Goal: Task Accomplishment & Management: Use online tool/utility

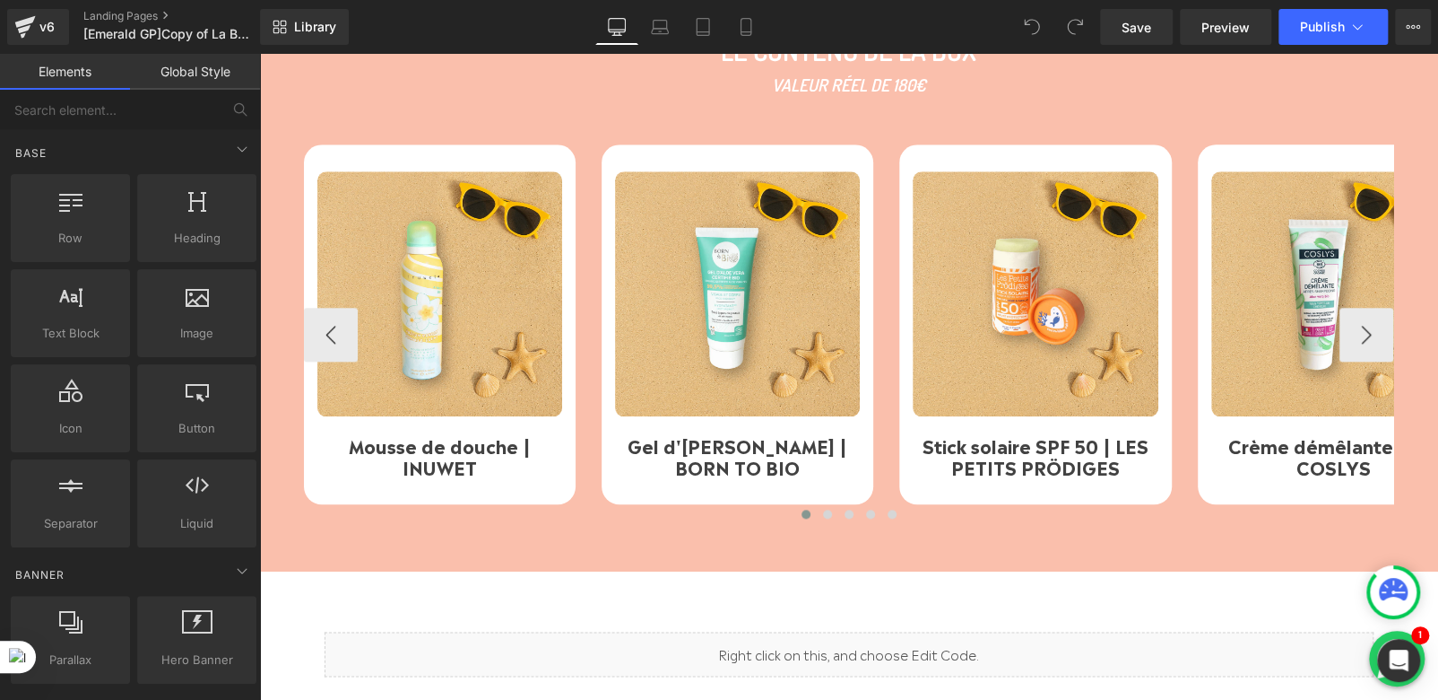
scroll to position [987, 0]
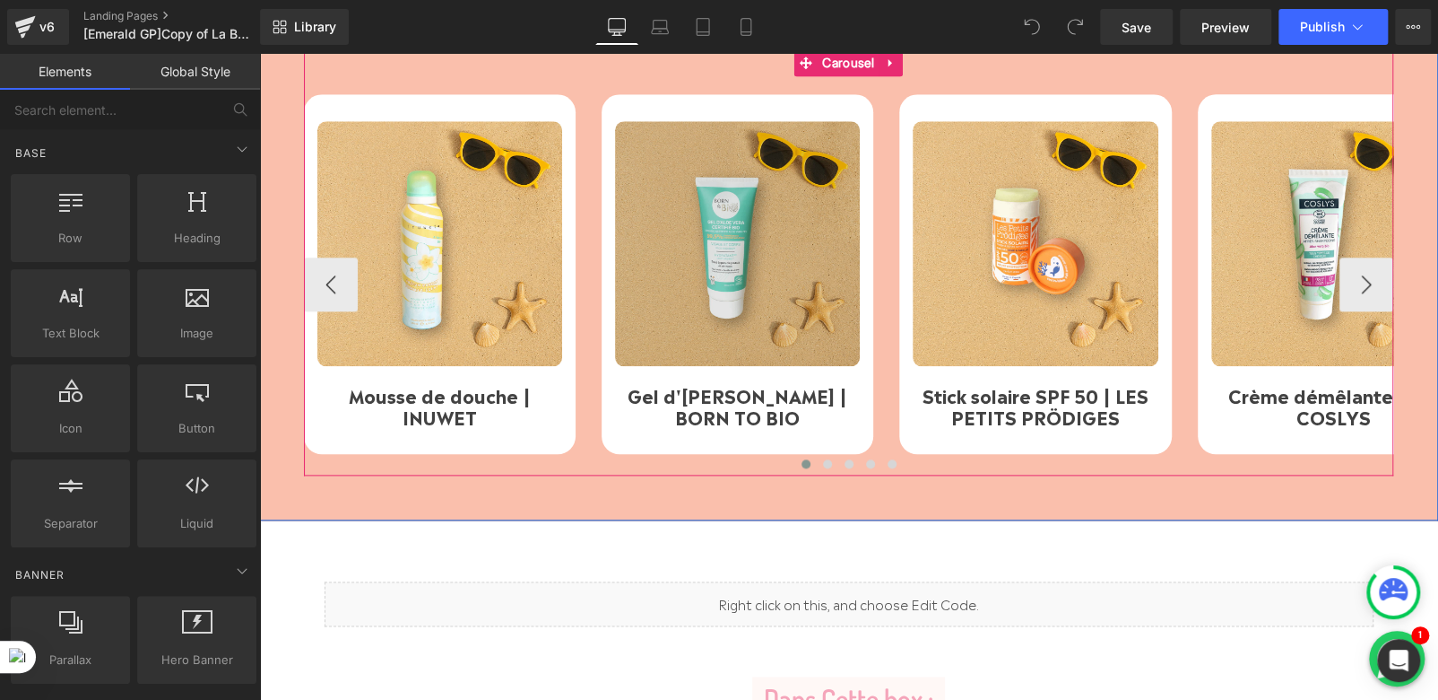
drag, startPoint x: 879, startPoint y: 218, endPoint x: 772, endPoint y: 275, distance: 121.2
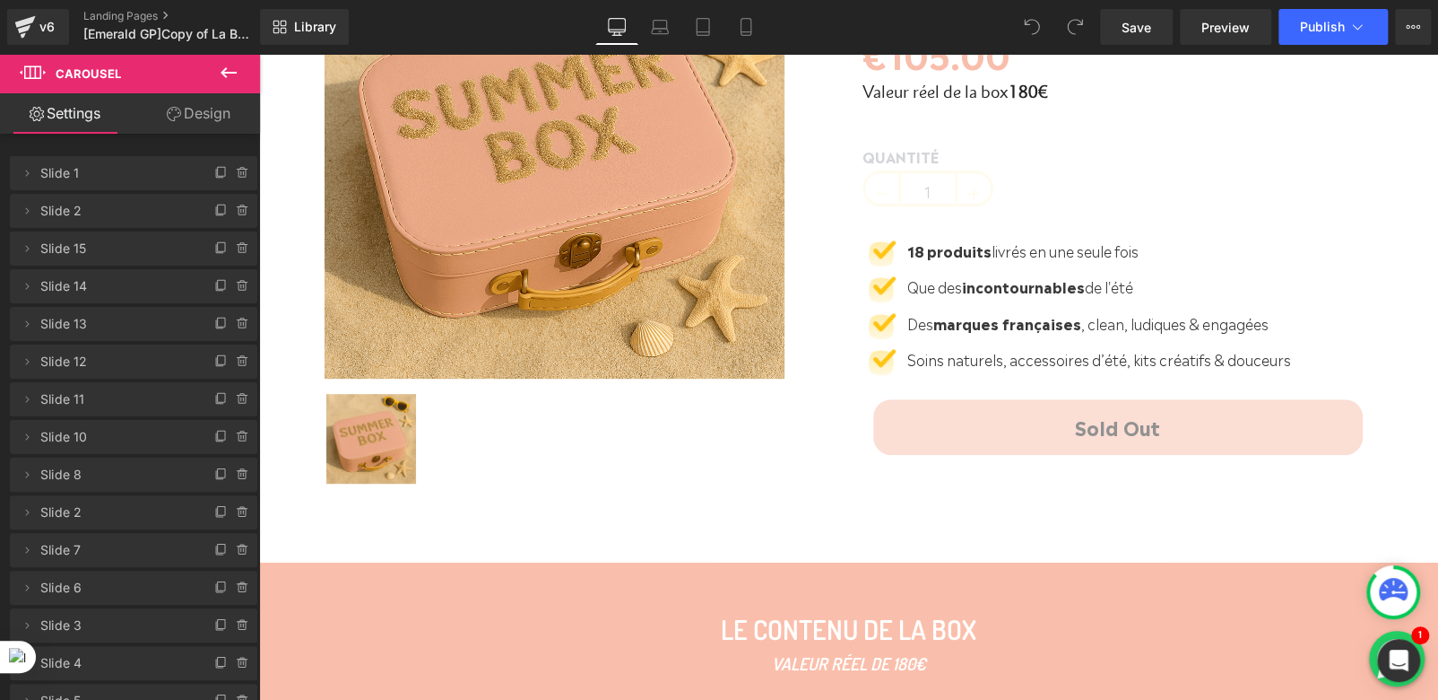
scroll to position [717, 0]
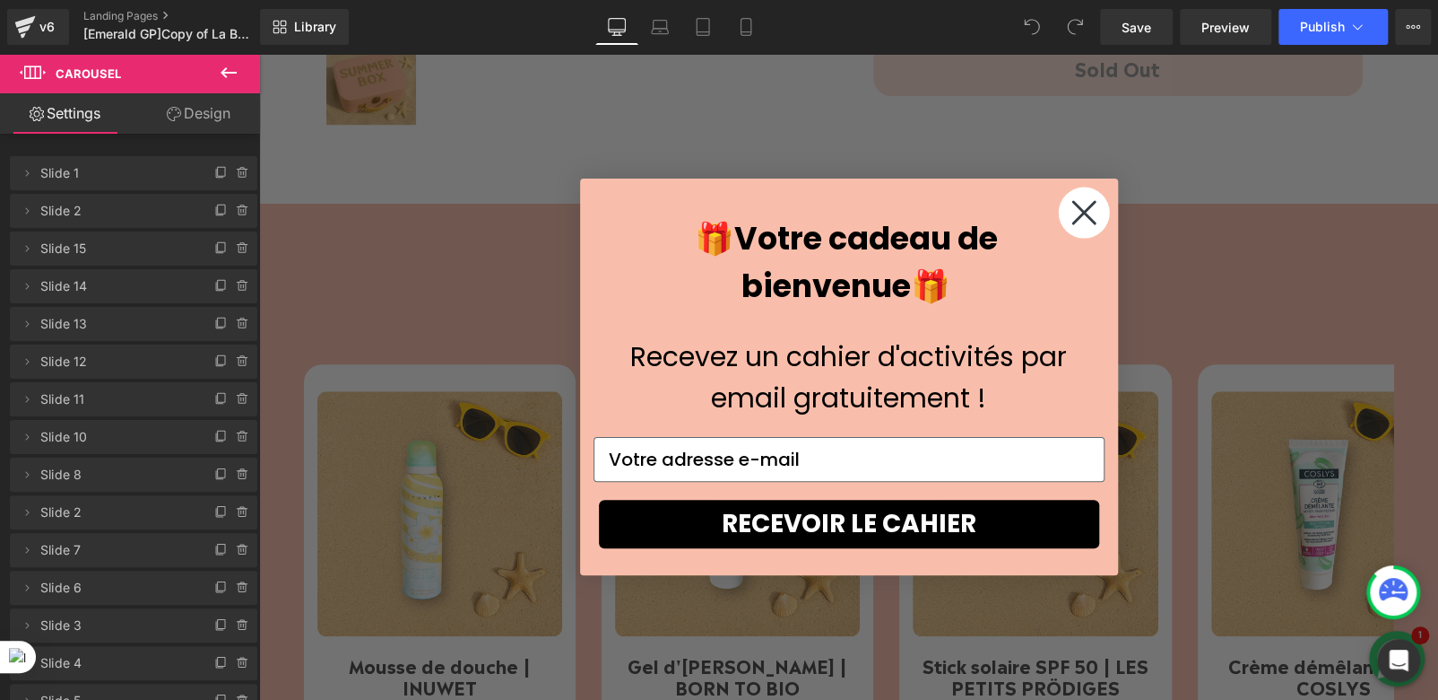
click at [1073, 217] on icon "Close dialog" at bounding box center [1084, 213] width 22 height 22
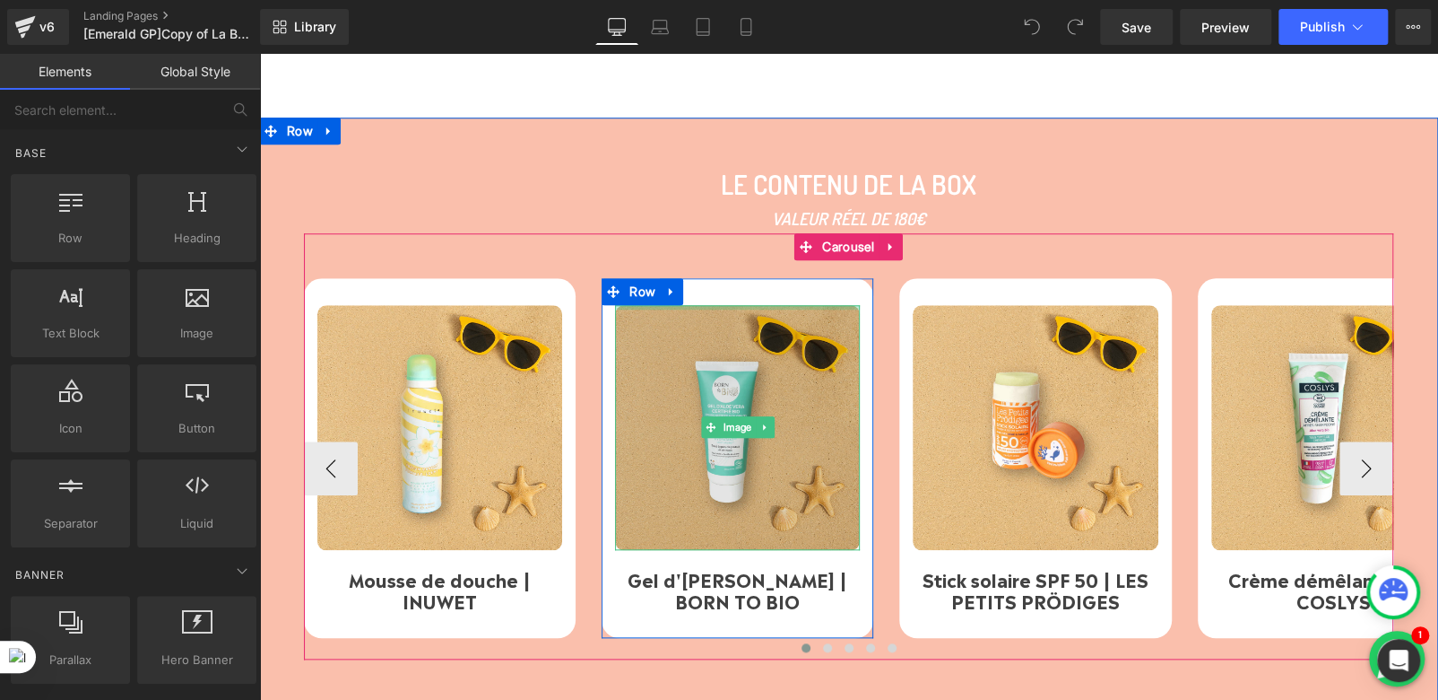
scroll to position [897, 0]
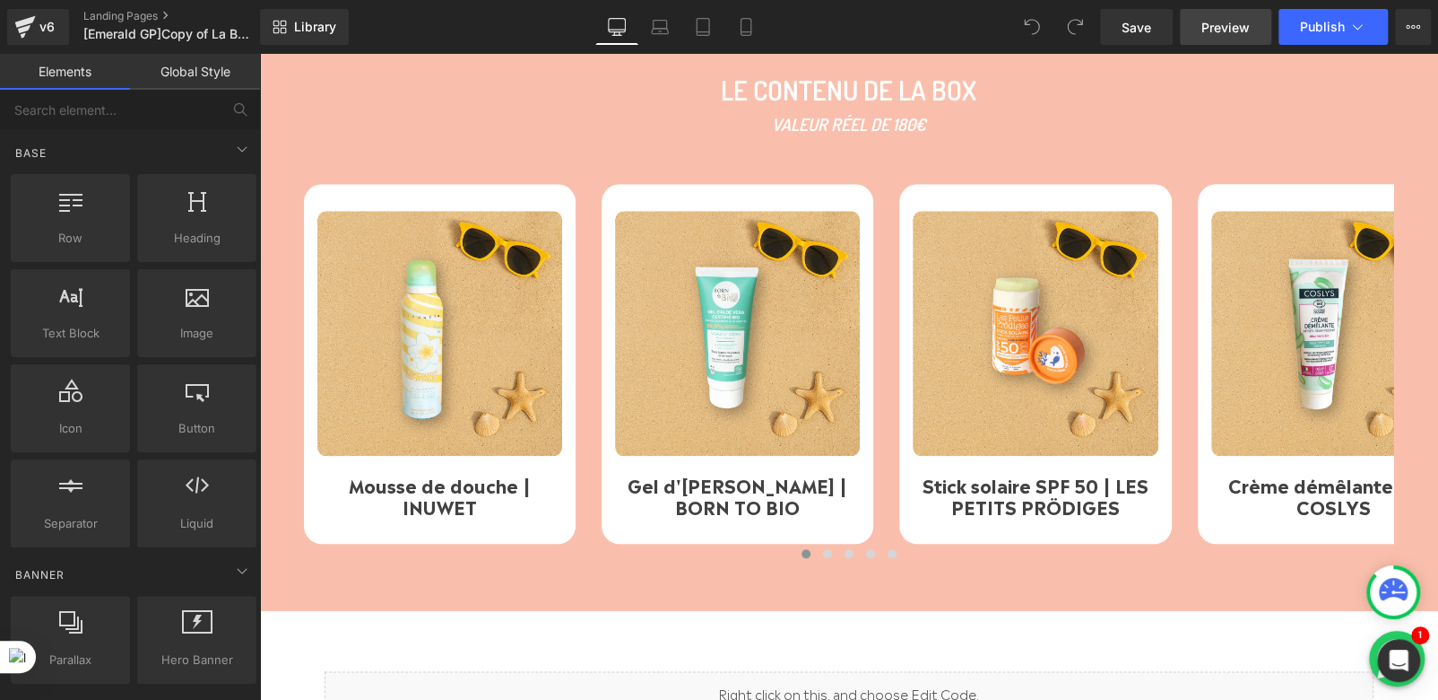
click at [1226, 33] on span "Preview" at bounding box center [1226, 27] width 48 height 19
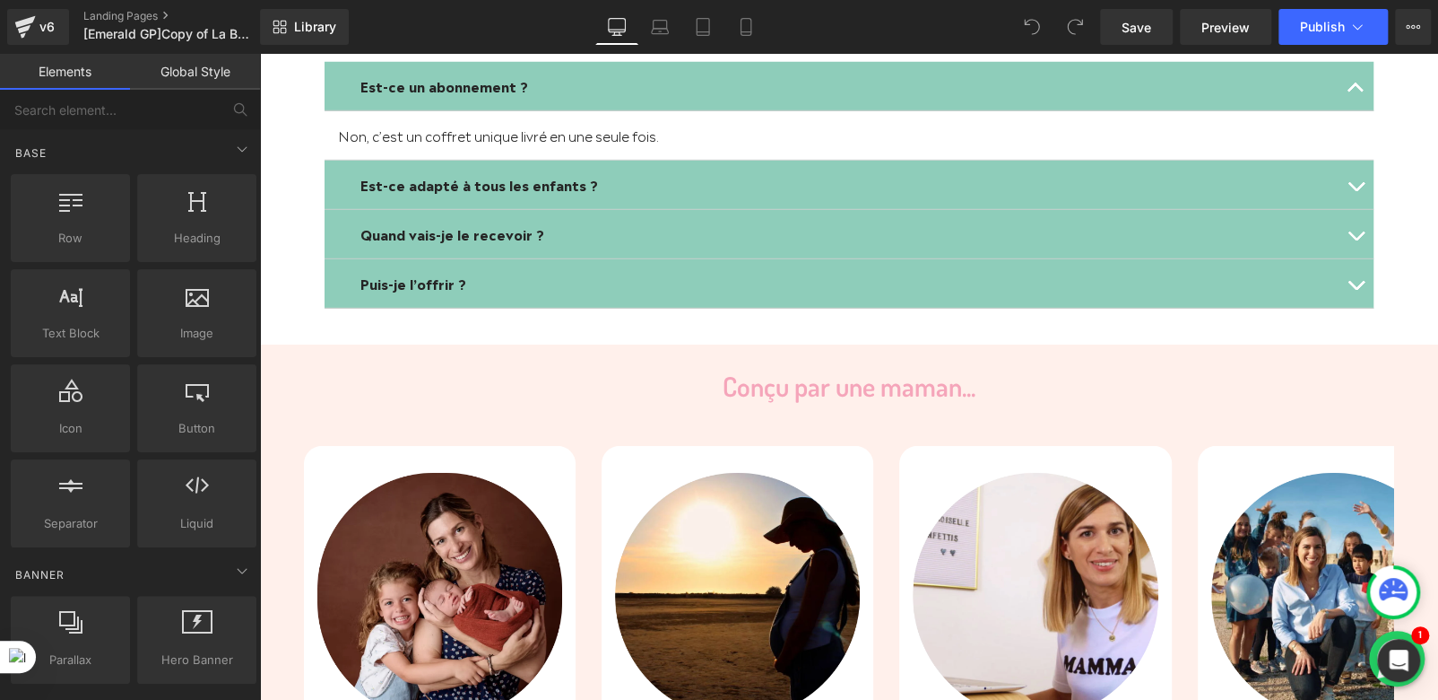
scroll to position [3139, 0]
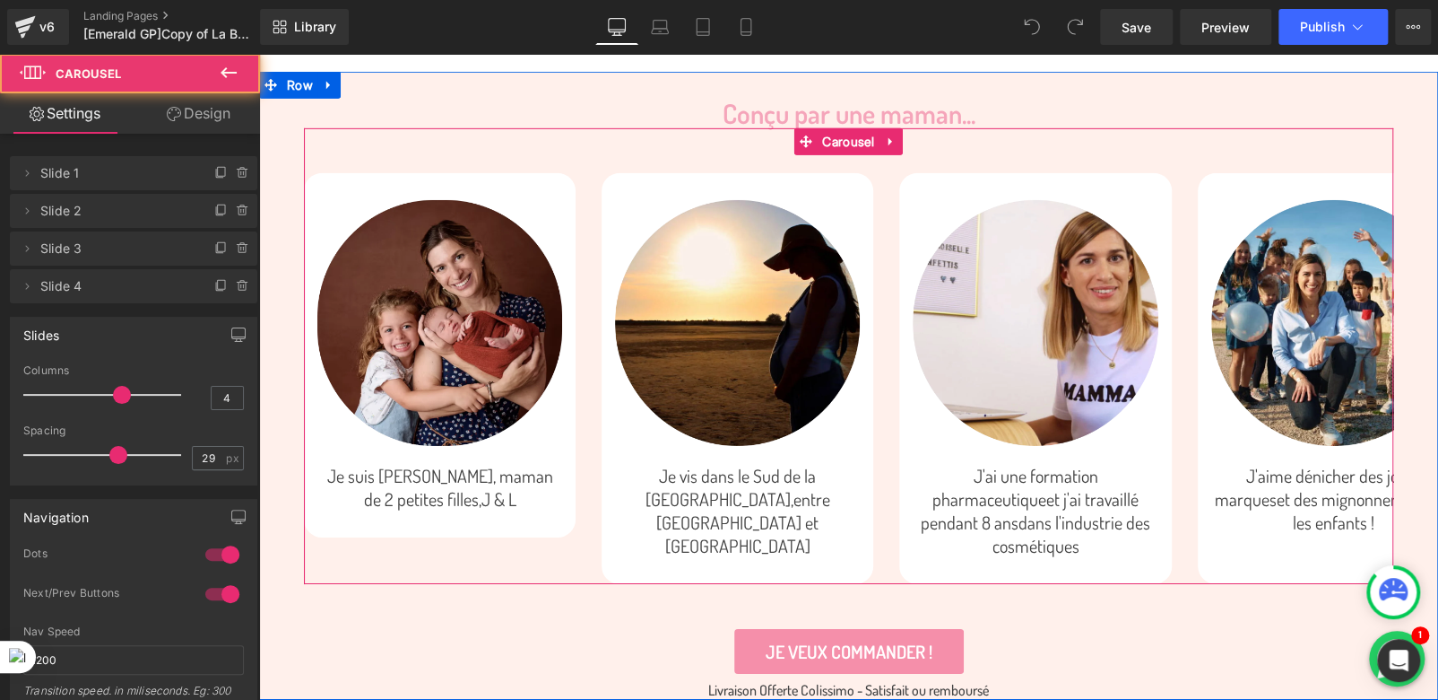
click at [579, 272] on div "Image Je suis [PERSON_NAME], maman de 2 petites filles, J & L Text Block Row Im…" at bounding box center [900, 378] width 1192 height 410
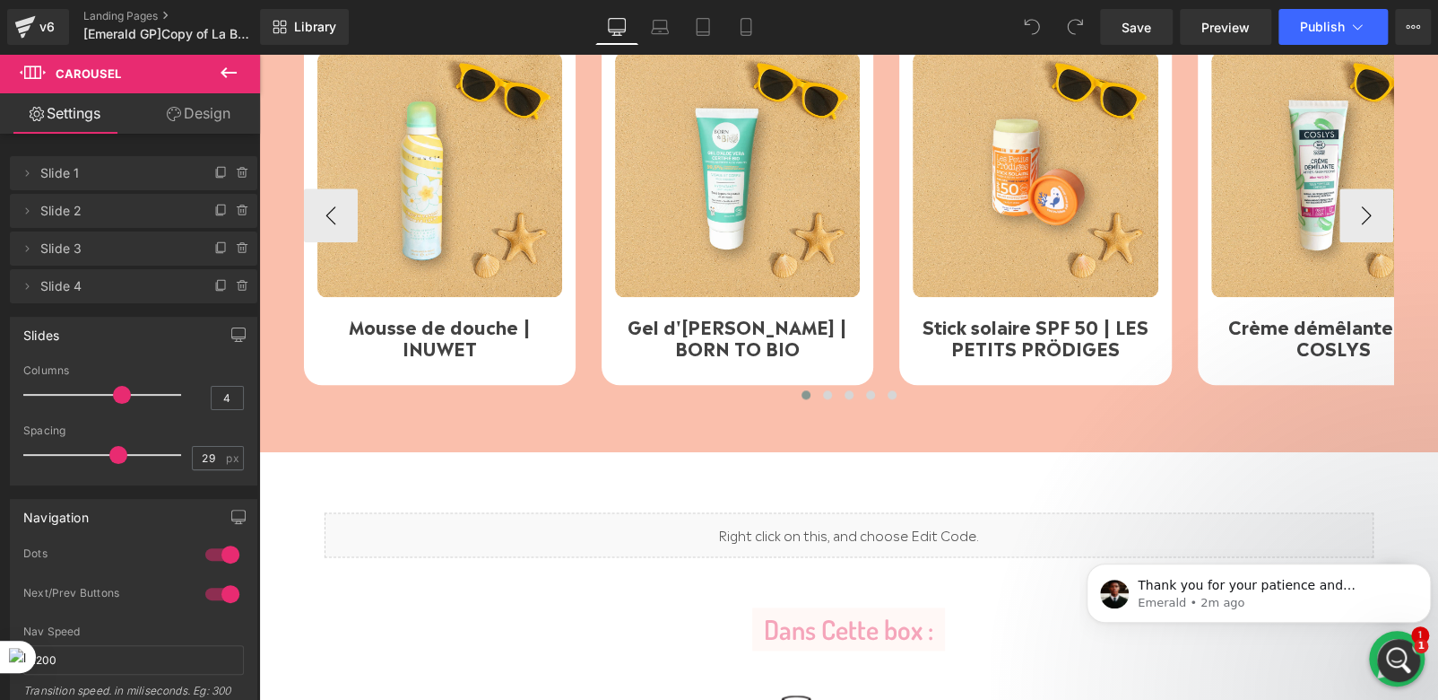
scroll to position [897, 0]
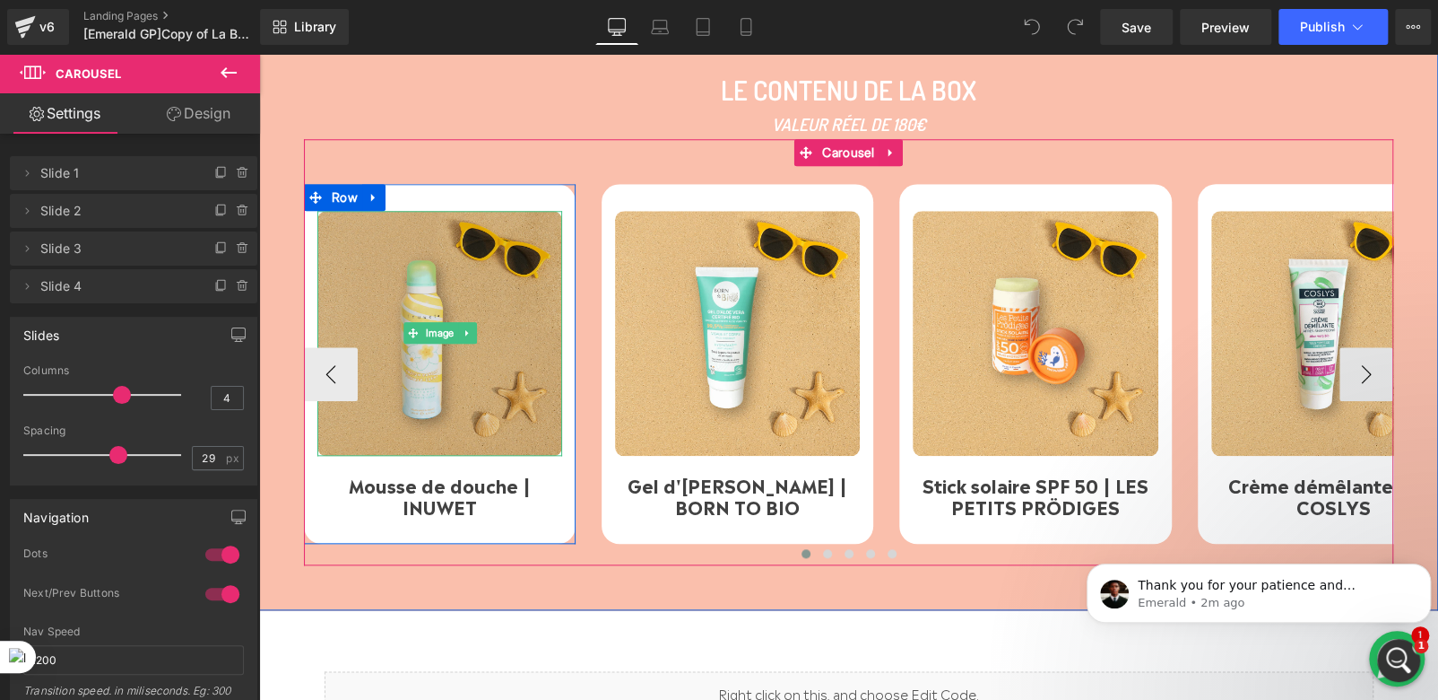
click at [512, 345] on img at bounding box center [439, 333] width 245 height 245
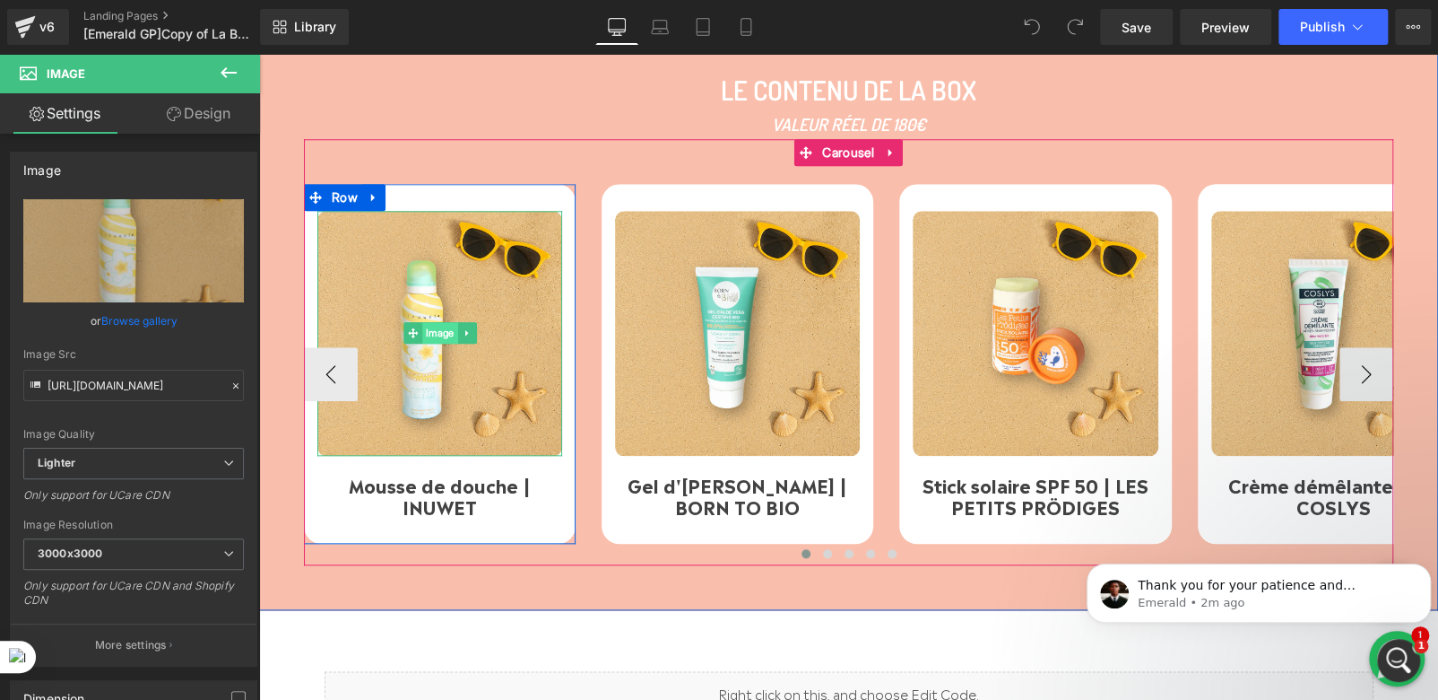
click at [437, 337] on span "Image" at bounding box center [440, 333] width 36 height 22
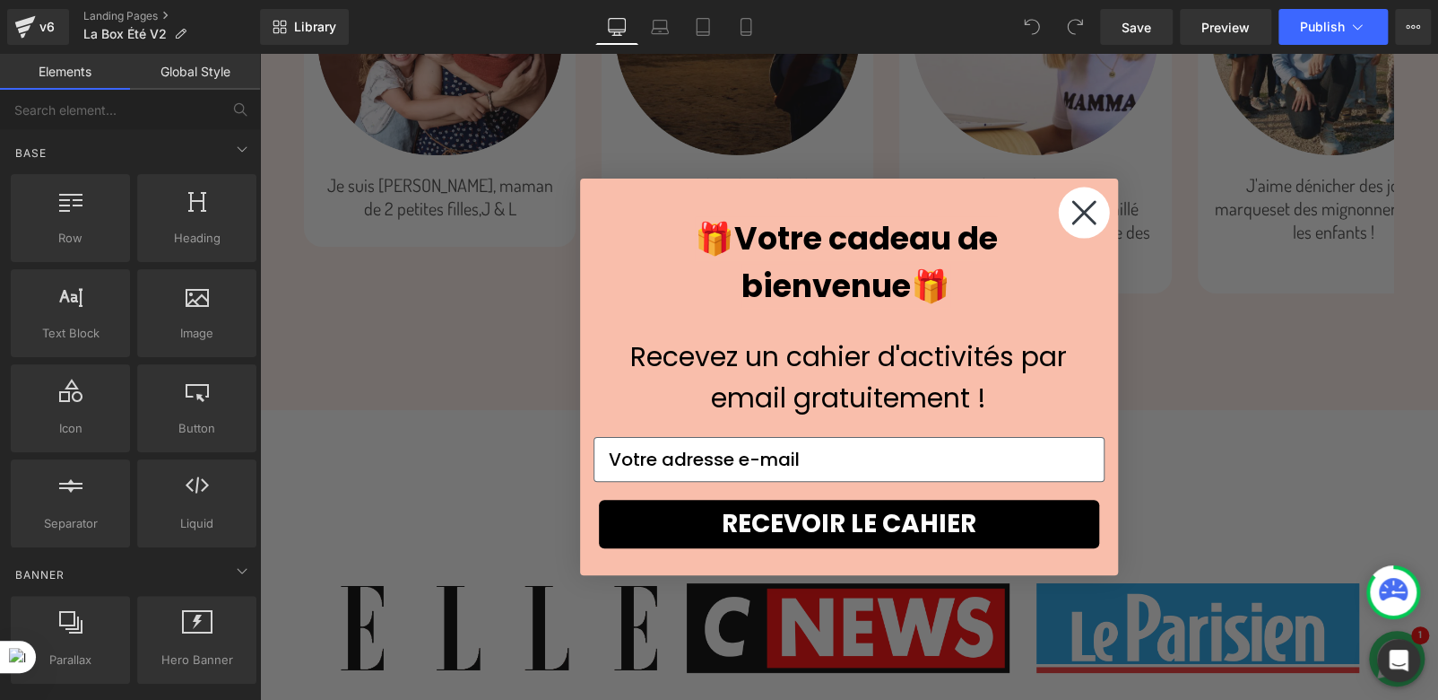
scroll to position [3135, 0]
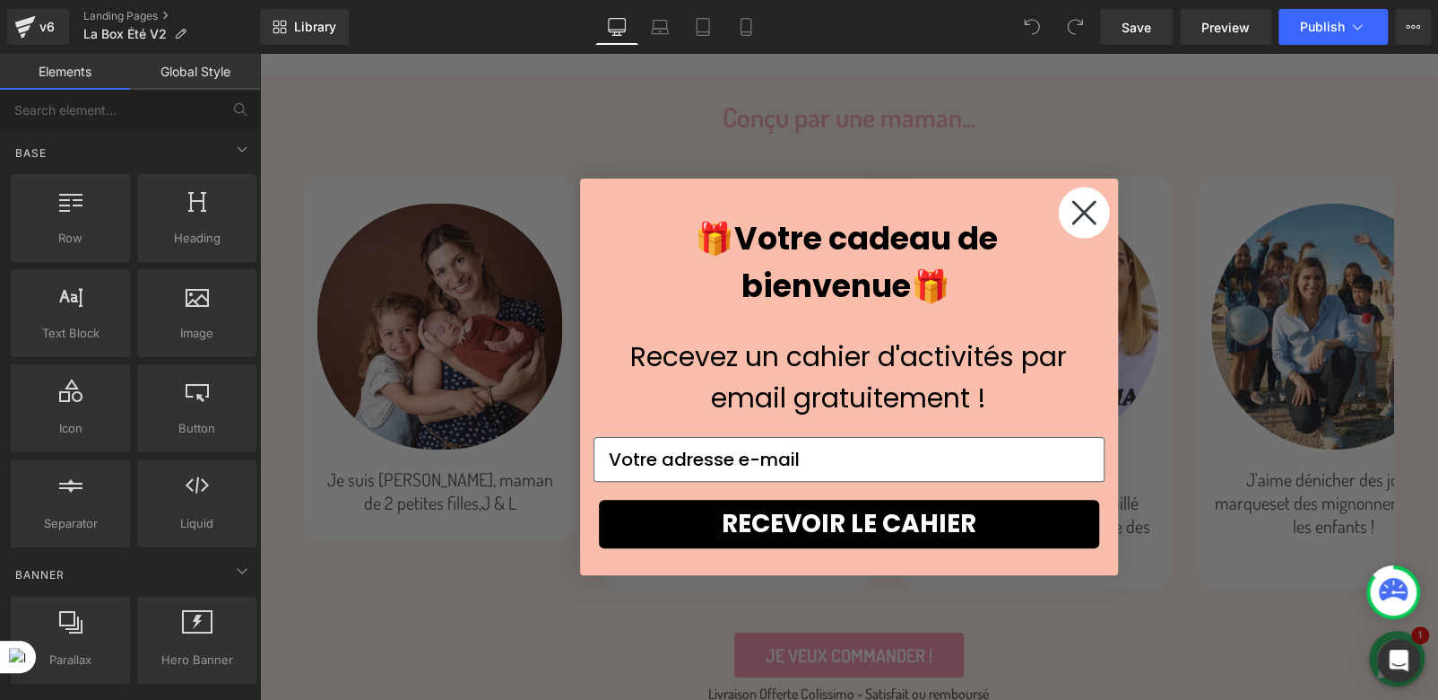
click at [1083, 213] on circle "Close dialog" at bounding box center [1083, 212] width 51 height 51
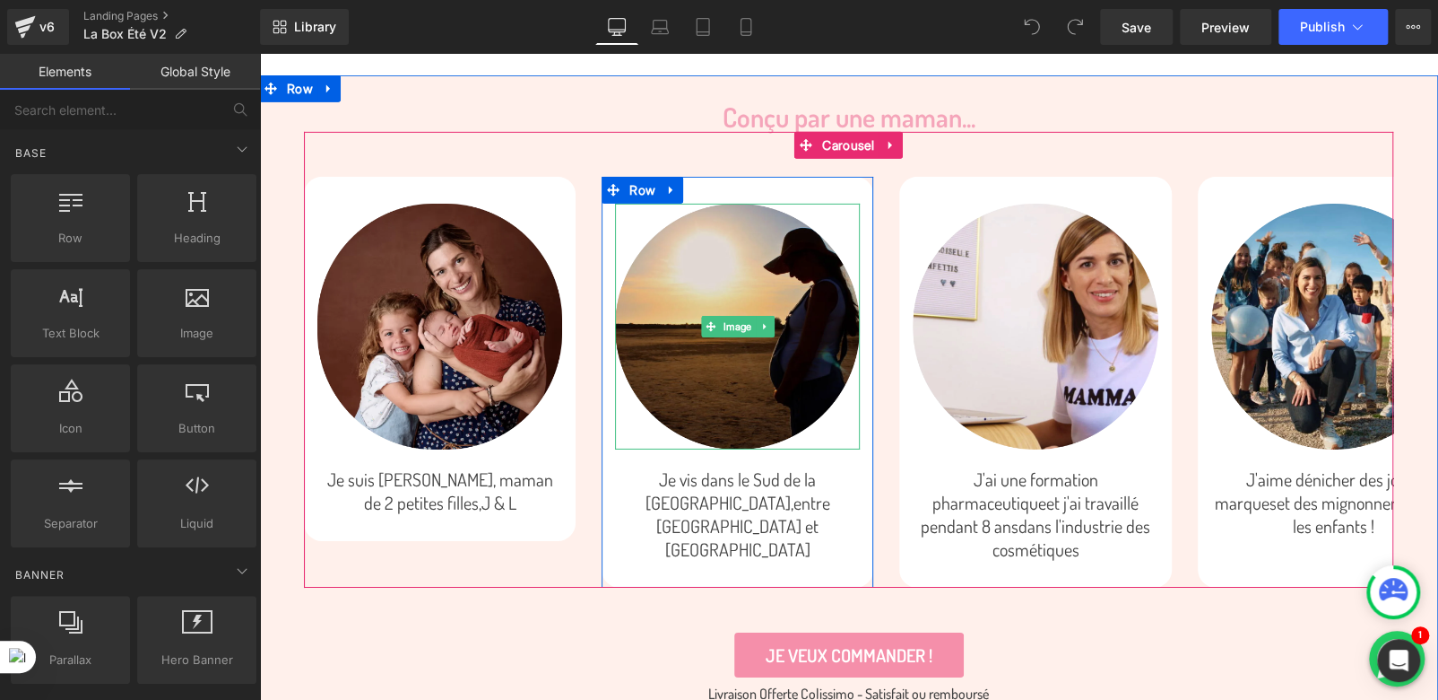
click at [752, 297] on img at bounding box center [737, 326] width 245 height 245
